Goal: Transaction & Acquisition: Subscribe to service/newsletter

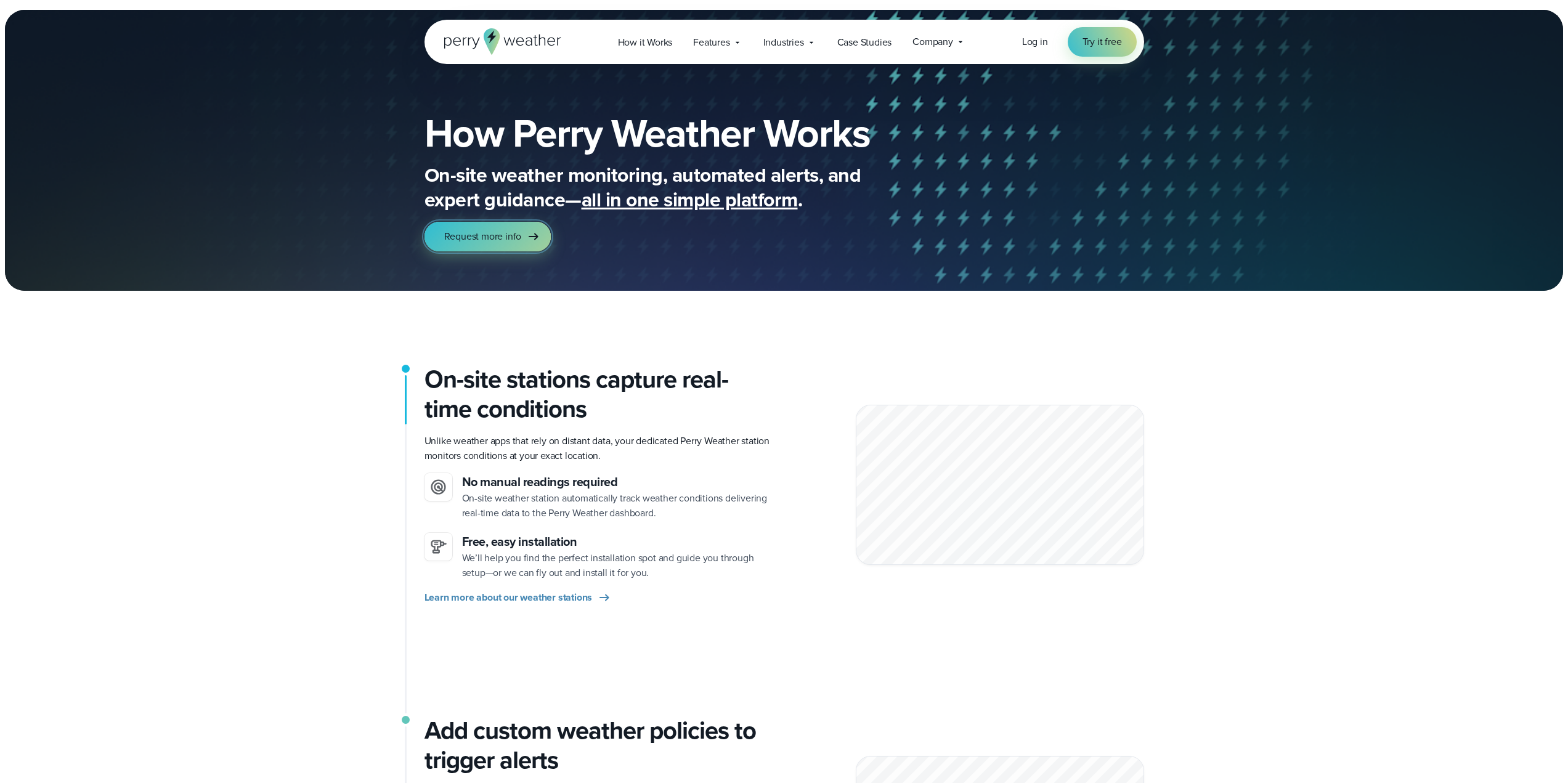
click at [505, 239] on span "Request more info" at bounding box center [483, 236] width 77 height 15
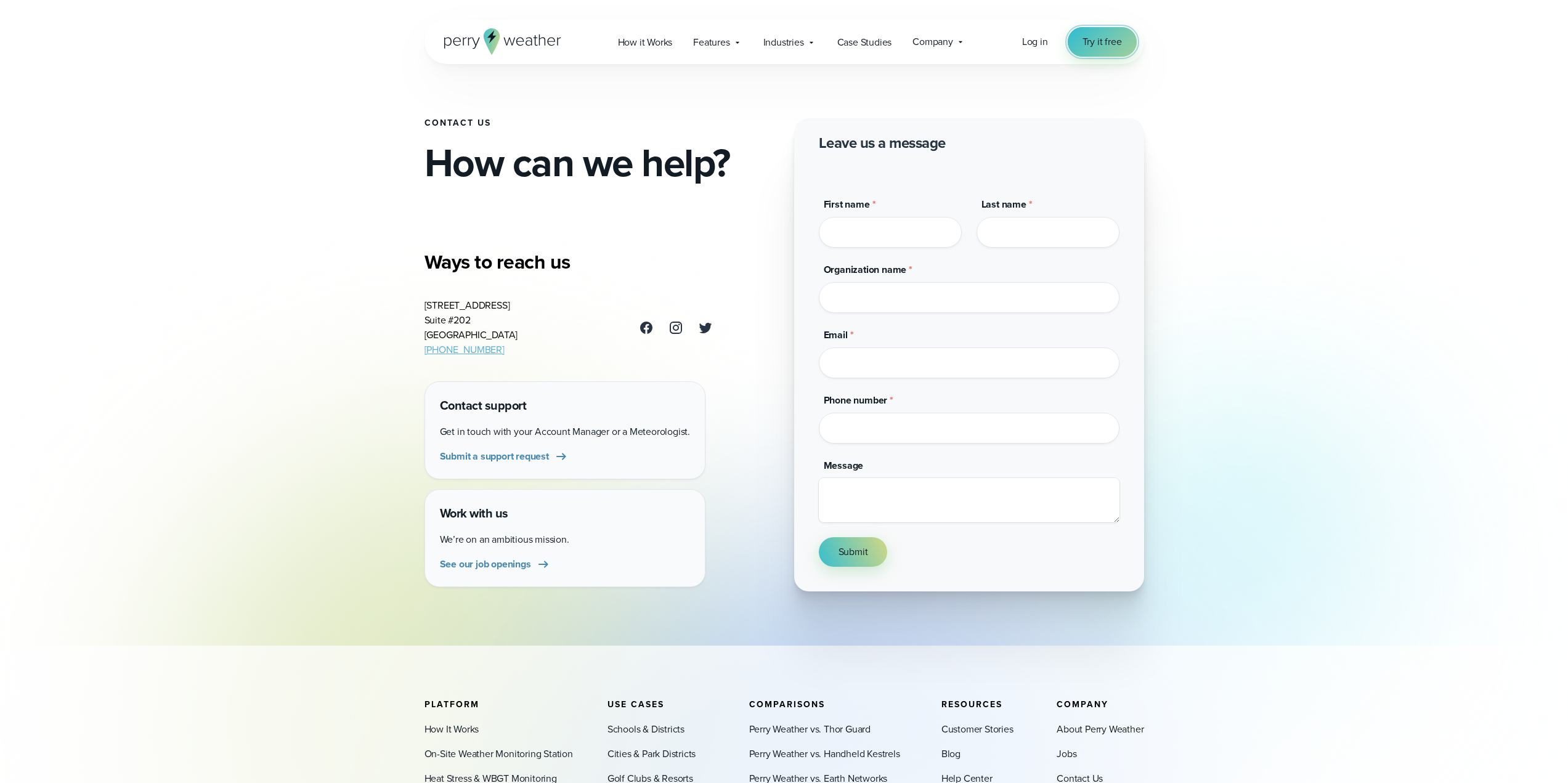
click at [1098, 47] on span "Try it free" at bounding box center [1102, 42] width 40 height 15
